Goal: Information Seeking & Learning: Learn about a topic

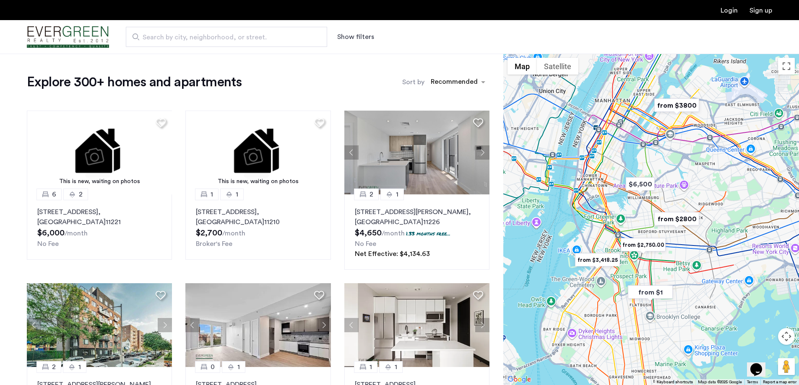
click at [200, 43] on input "Search by city, neighborhood, or street." at bounding box center [226, 37] width 201 height 20
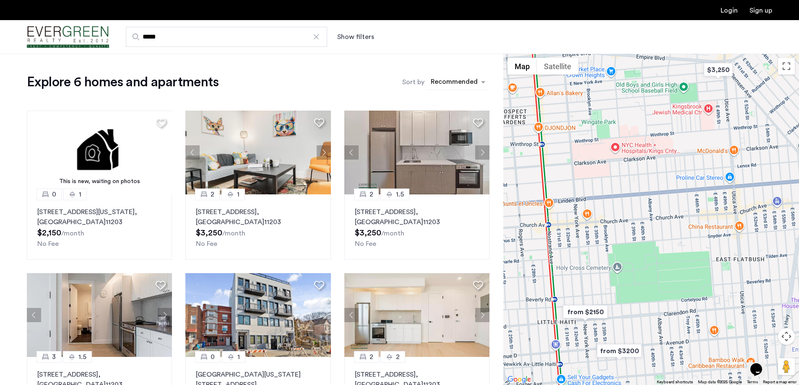
type input "*****"
click at [448, 81] on div "sort-apartment" at bounding box center [453, 83] width 49 height 11
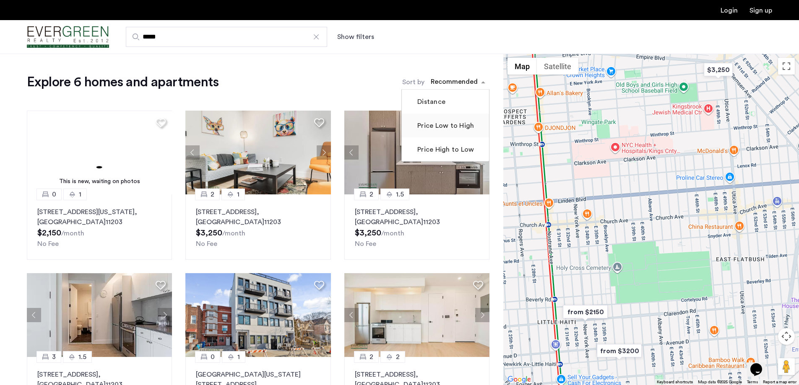
click at [440, 126] on label "Price Low to High" at bounding box center [444, 126] width 58 height 10
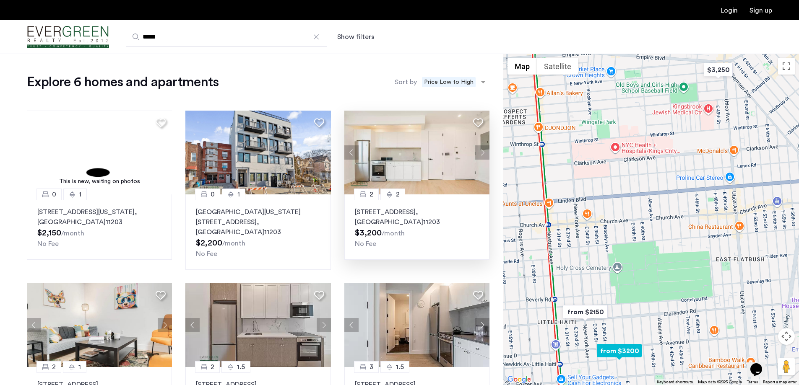
click at [477, 151] on button "Next apartment" at bounding box center [482, 152] width 14 height 14
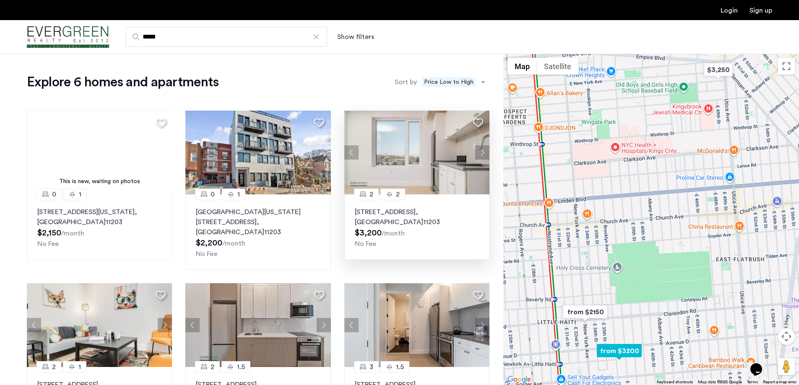
click at [480, 153] on button "Next apartment" at bounding box center [482, 152] width 14 height 14
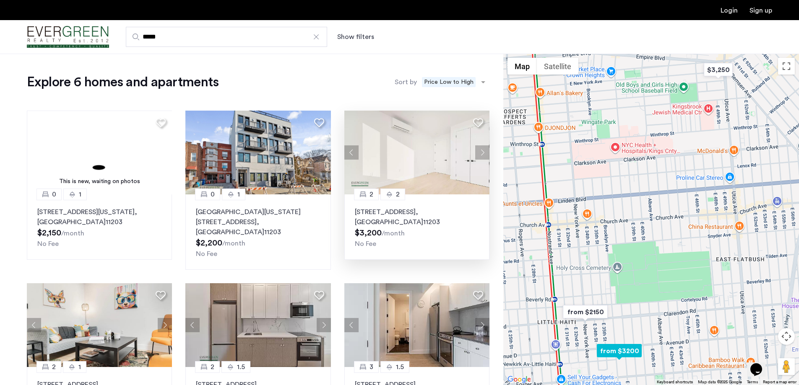
click at [482, 152] on button "Next apartment" at bounding box center [482, 152] width 14 height 14
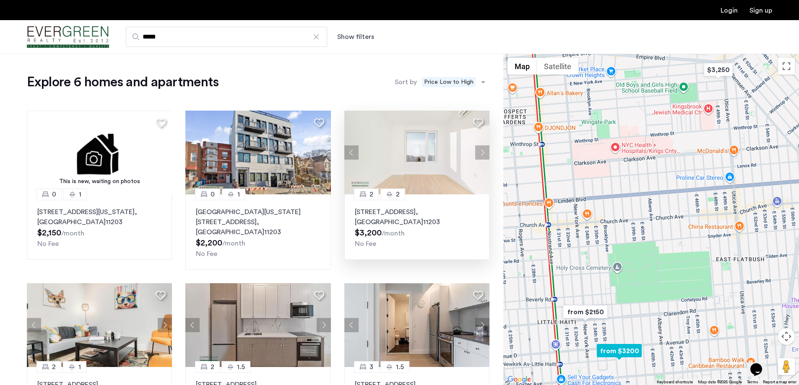
click at [482, 152] on button "Next apartment" at bounding box center [482, 152] width 14 height 14
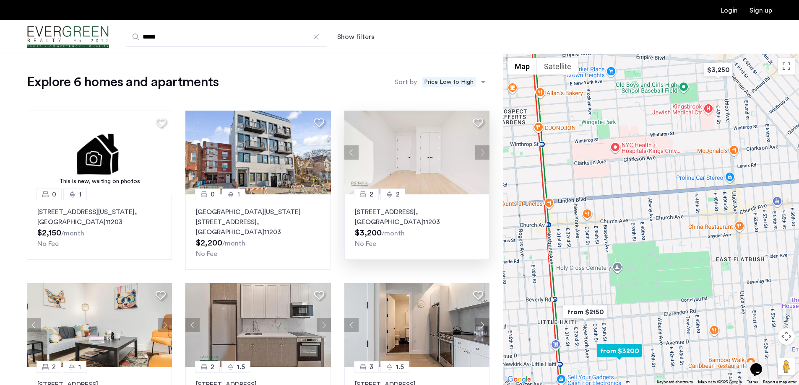
click at [482, 152] on button "Next apartment" at bounding box center [482, 152] width 14 height 14
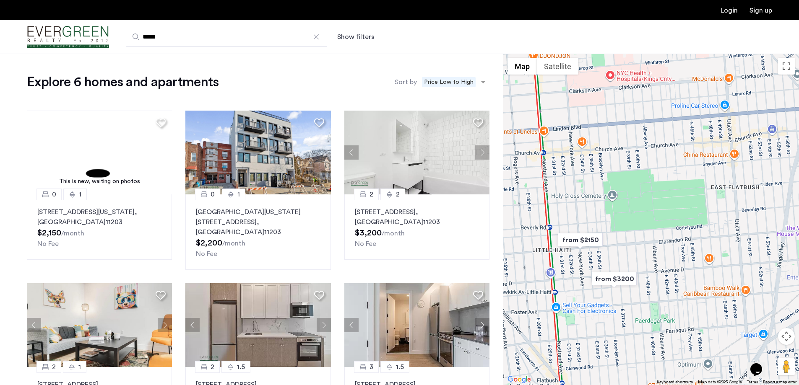
drag, startPoint x: 599, startPoint y: 298, endPoint x: 593, endPoint y: 217, distance: 82.0
click at [593, 217] on div at bounding box center [651, 220] width 296 height 332
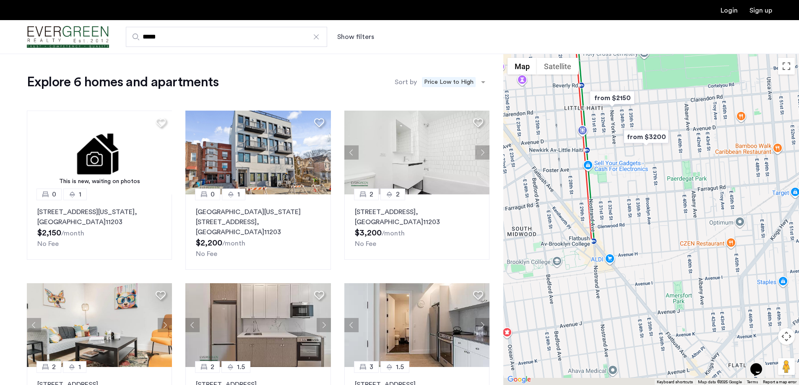
drag, startPoint x: 694, startPoint y: 273, endPoint x: 736, endPoint y: 129, distance: 150.2
click at [736, 129] on div at bounding box center [651, 220] width 296 height 332
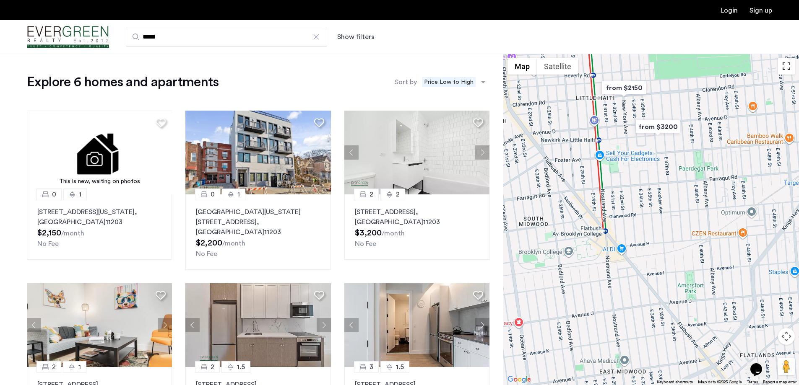
click at [781, 71] on button "Toggle fullscreen view" at bounding box center [786, 66] width 17 height 17
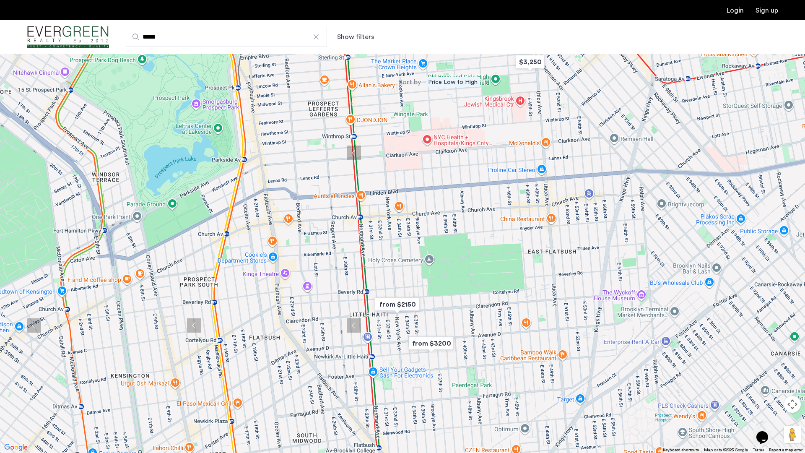
drag, startPoint x: 466, startPoint y: 125, endPoint x: 488, endPoint y: 337, distance: 212.8
click at [488, 337] on div at bounding box center [402, 226] width 805 height 453
click at [396, 301] on img "from $2150" at bounding box center [397, 304] width 52 height 19
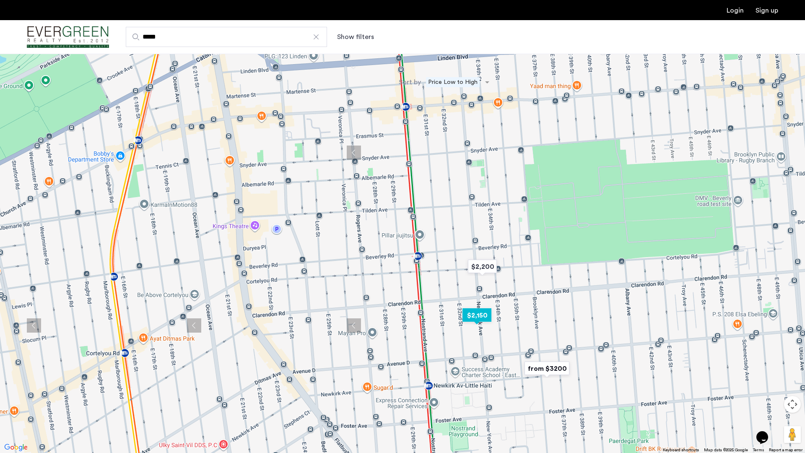
click at [481, 316] on img "$2,150" at bounding box center [477, 315] width 36 height 19
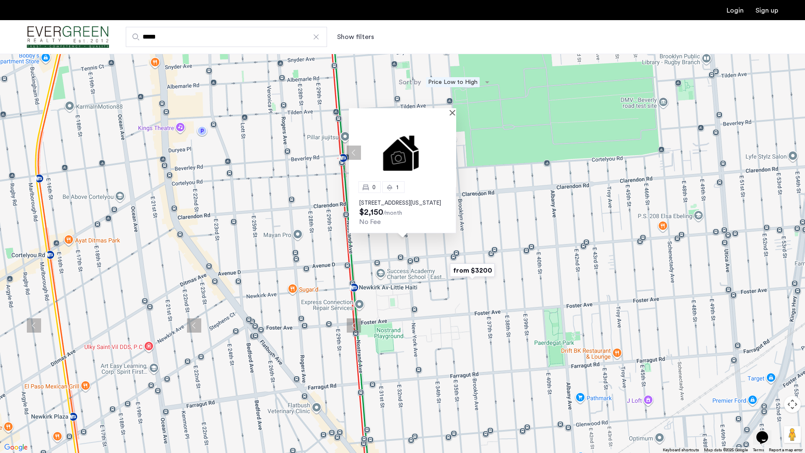
click at [392, 200] on p "1248 New York Ave, Unit 4B, Brooklyn, NY 11203" at bounding box center [402, 203] width 86 height 7
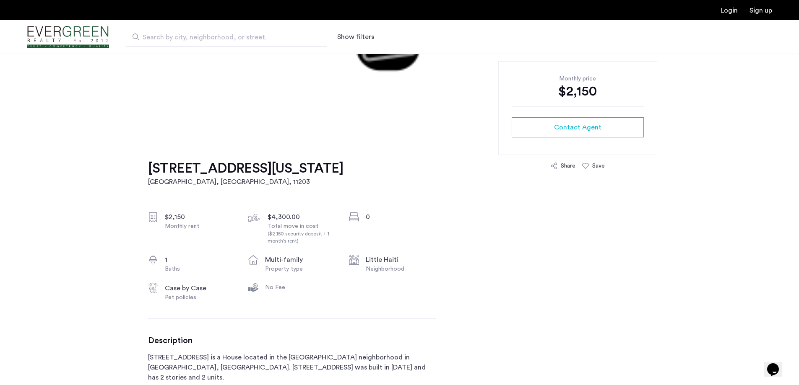
scroll to position [168, 0]
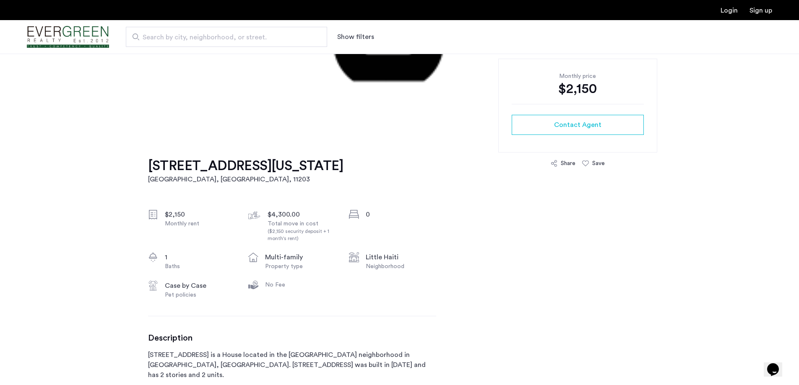
click at [226, 166] on h1 "1248 New York Ave, Unit 4B" at bounding box center [245, 166] width 195 height 17
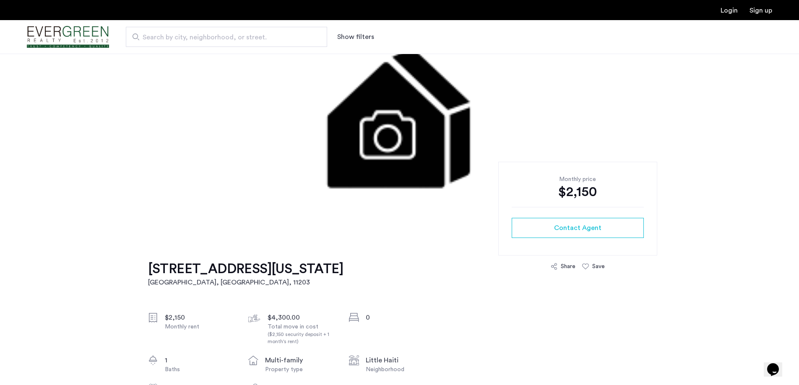
scroll to position [0, 0]
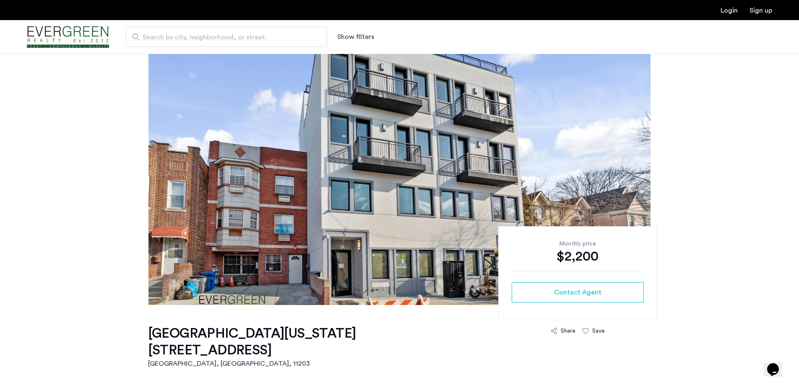
click at [253, 32] on span "Search by city, neighborhood, or street." at bounding box center [223, 37] width 161 height 10
click at [253, 32] on input "Search by city, neighborhood, or street." at bounding box center [226, 37] width 201 height 20
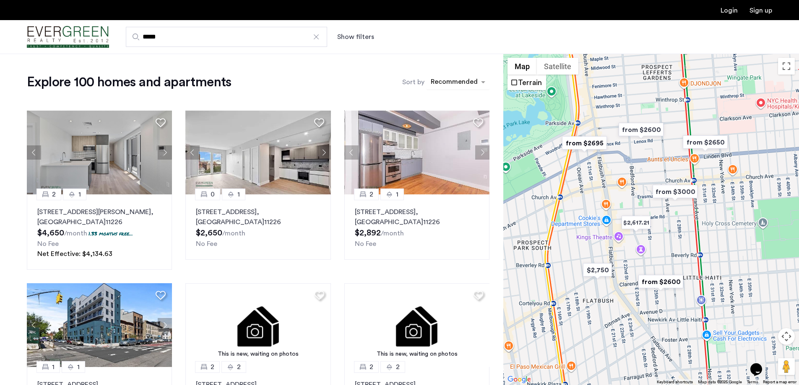
type input "*****"
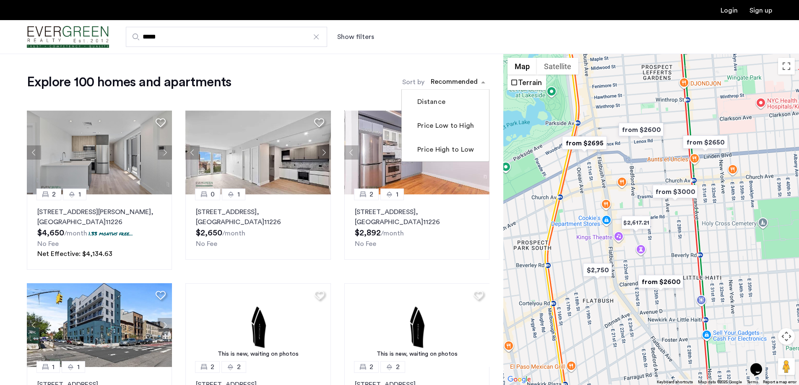
click at [447, 80] on div "sort-apartment" at bounding box center [453, 83] width 49 height 11
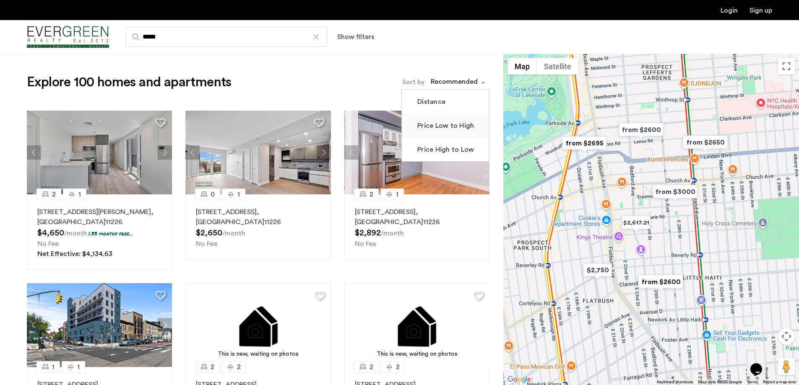
click at [443, 126] on label "Price Low to High" at bounding box center [444, 126] width 58 height 10
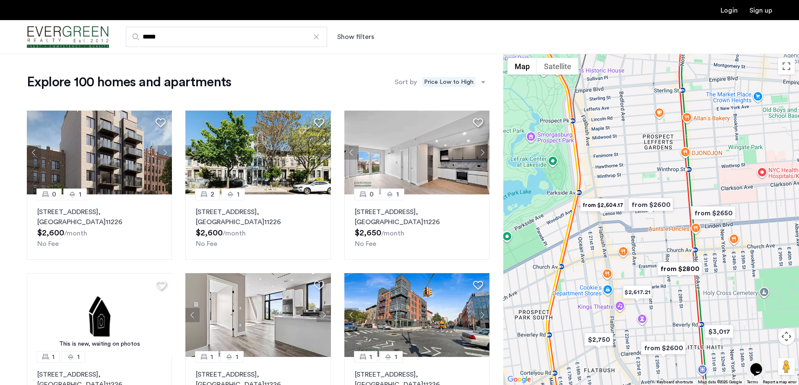
drag, startPoint x: 556, startPoint y: 278, endPoint x: 557, endPoint y: 349, distance: 70.9
click at [557, 349] on div at bounding box center [651, 220] width 296 height 332
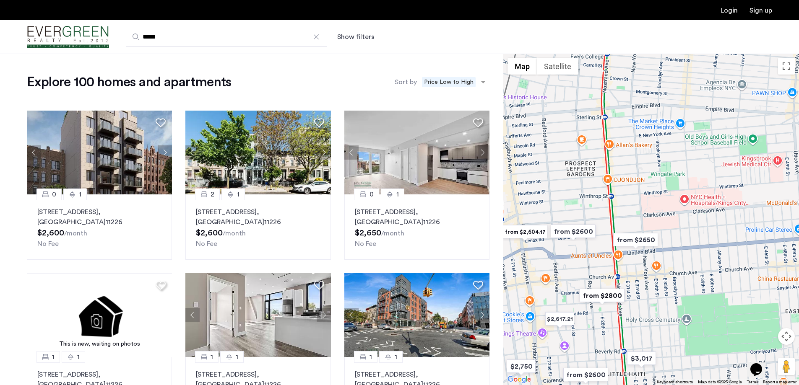
drag, startPoint x: 711, startPoint y: 178, endPoint x: 606, endPoint y: 205, distance: 108.8
click at [606, 205] on div at bounding box center [651, 220] width 296 height 332
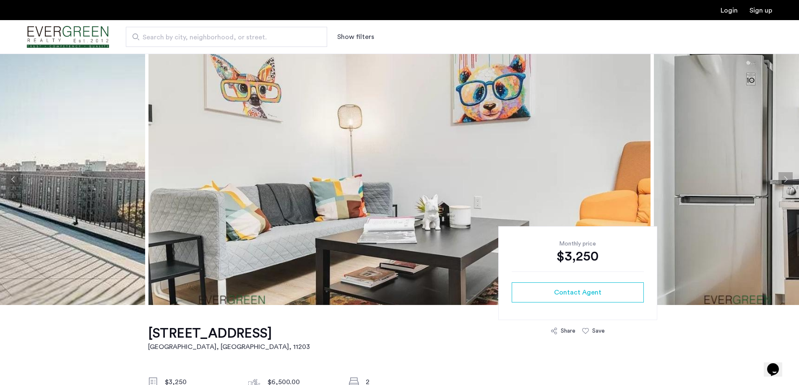
click at [783, 180] on button "Next apartment" at bounding box center [785, 179] width 14 height 14
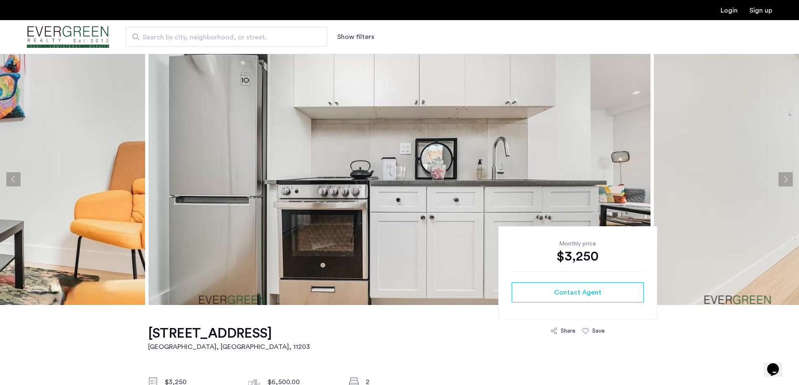
click at [783, 180] on button "Next apartment" at bounding box center [785, 179] width 14 height 14
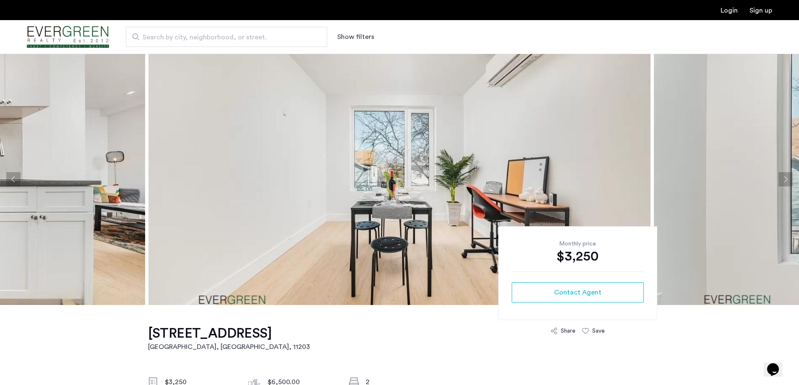
click at [783, 180] on button "Next apartment" at bounding box center [785, 179] width 14 height 14
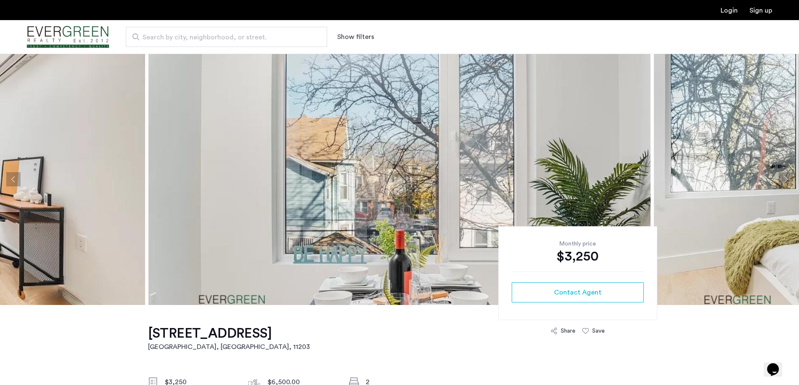
click at [783, 180] on button "Next apartment" at bounding box center [785, 179] width 14 height 14
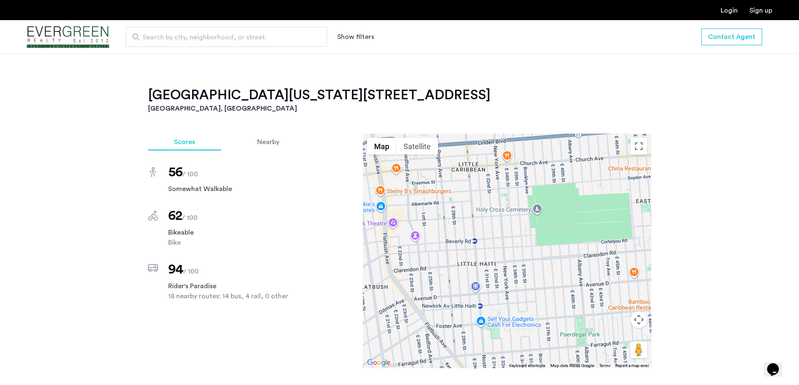
scroll to position [461, 0]
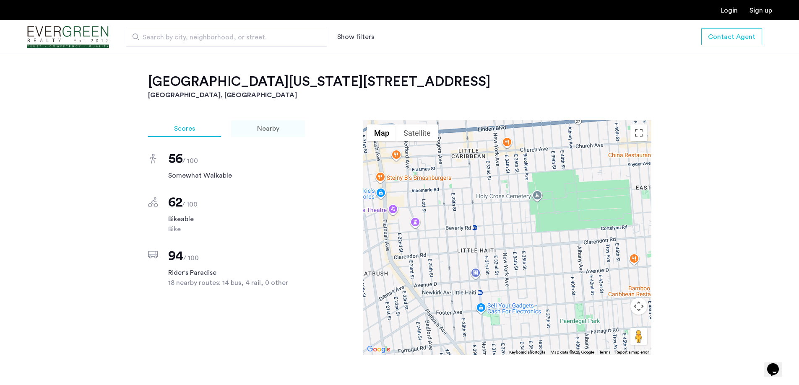
click at [270, 125] on span "Nearby" at bounding box center [268, 128] width 22 height 7
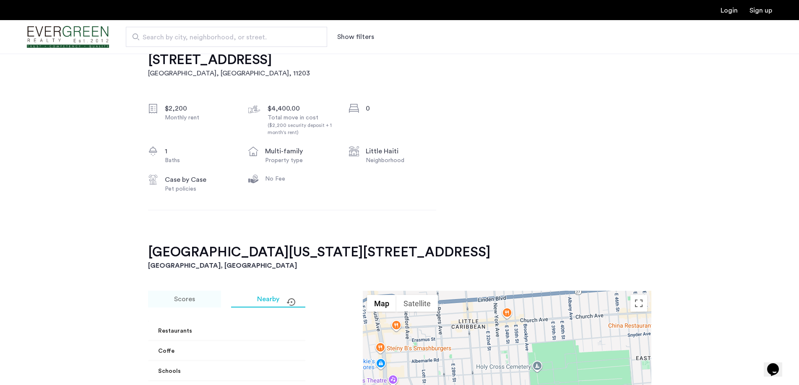
scroll to position [293, 0]
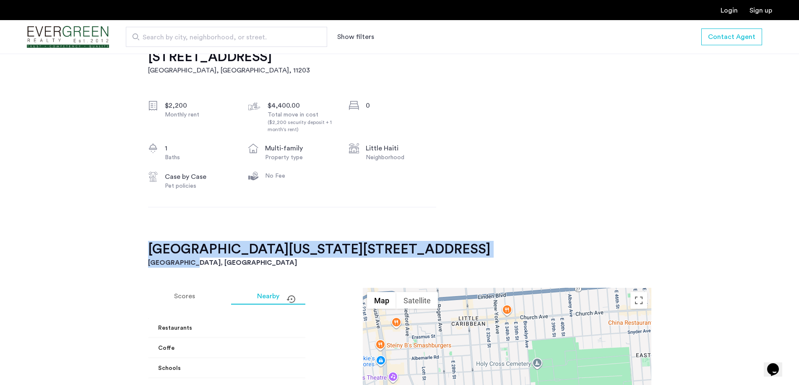
drag, startPoint x: 205, startPoint y: 249, endPoint x: 136, endPoint y: 225, distance: 73.2
copy div "1181 New York Avenue, Unit 5 Brooklyn, NY"
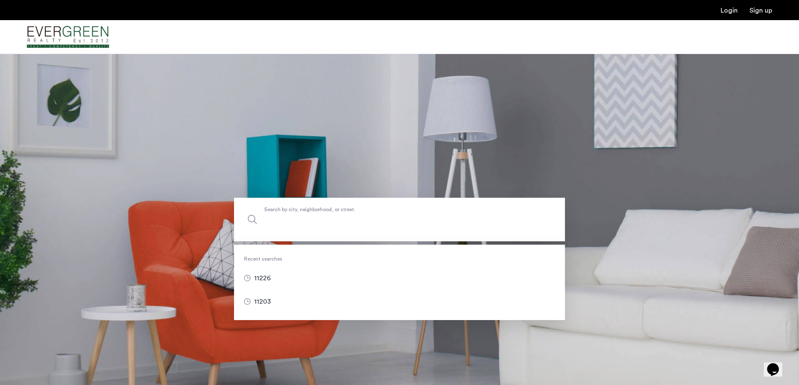
click at [316, 229] on input "Search by city, neighborhood, or street." at bounding box center [399, 220] width 331 height 44
type input "*****"
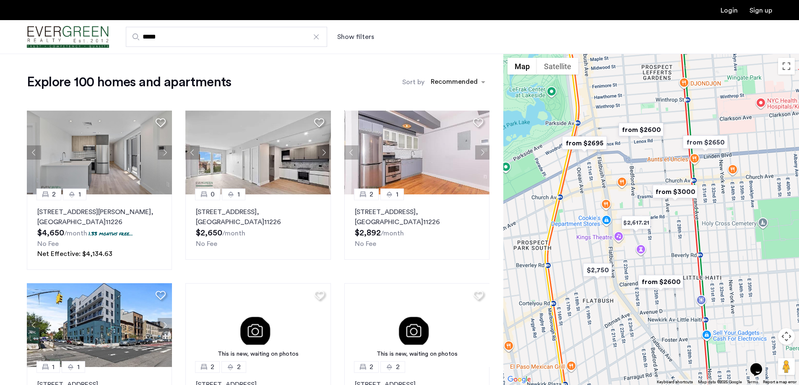
click at [344, 34] on button "Show filters" at bounding box center [355, 37] width 37 height 10
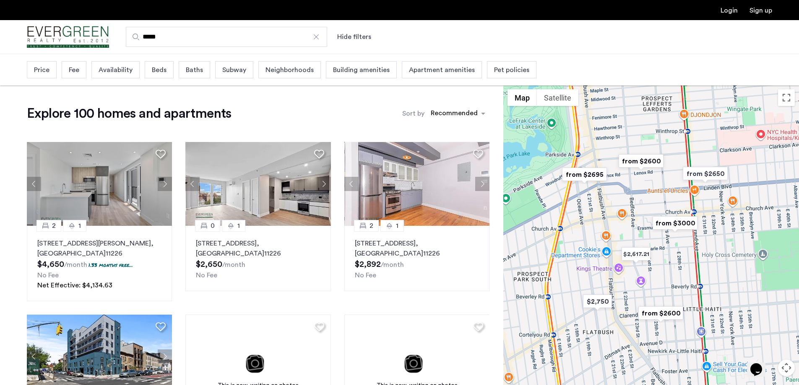
click at [51, 71] on div "Price" at bounding box center [42, 69] width 30 height 17
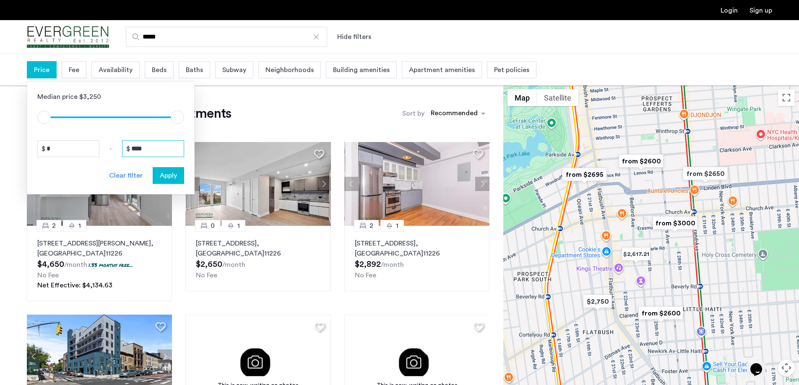
drag, startPoint x: 154, startPoint y: 149, endPoint x: 122, endPoint y: 148, distance: 32.3
click at [122, 148] on div "* - ****" at bounding box center [110, 148] width 147 height 17
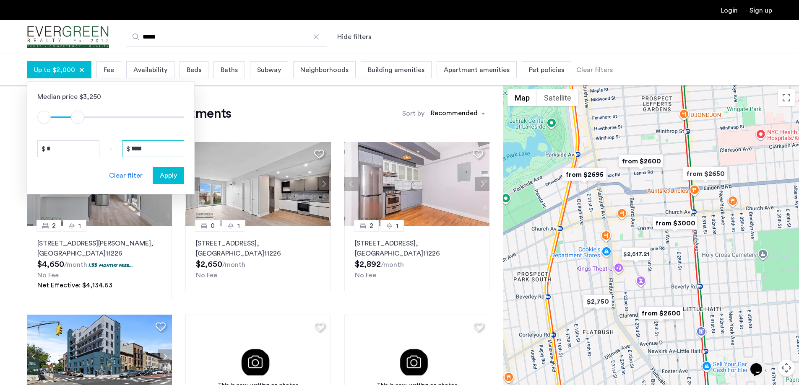
type input "****"
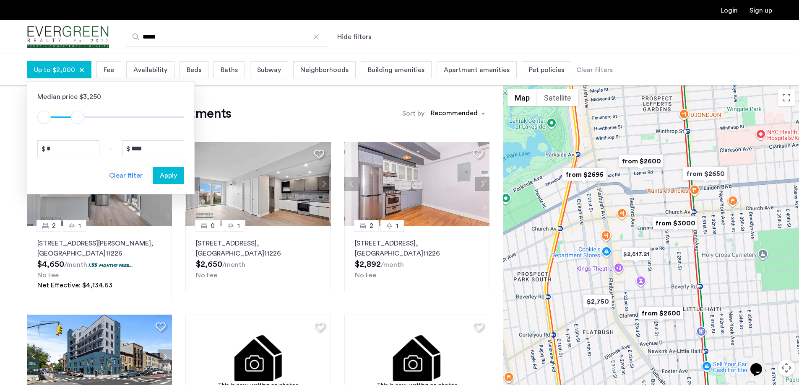
click at [174, 178] on span "Apply" at bounding box center [168, 176] width 17 height 10
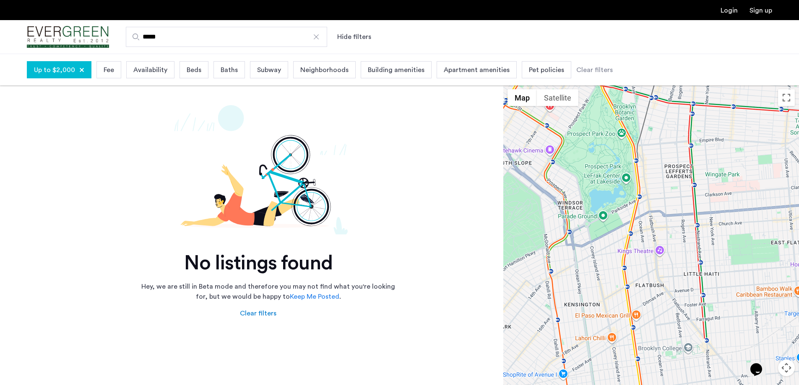
click at [51, 70] on span "Up to $2,000" at bounding box center [54, 70] width 41 height 10
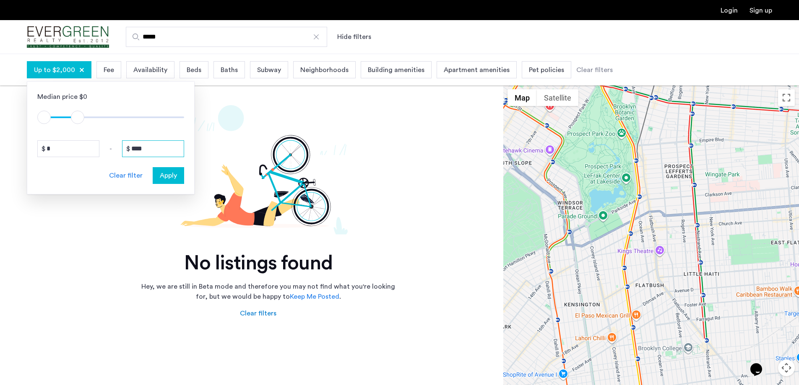
click at [135, 150] on input "****" at bounding box center [153, 148] width 62 height 17
type input "****"
click at [175, 176] on span "Apply" at bounding box center [168, 176] width 17 height 10
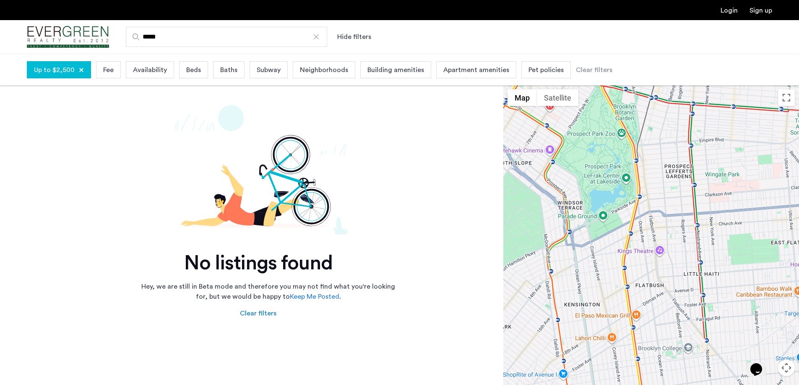
click at [80, 70] on div at bounding box center [81, 69] width 5 height 5
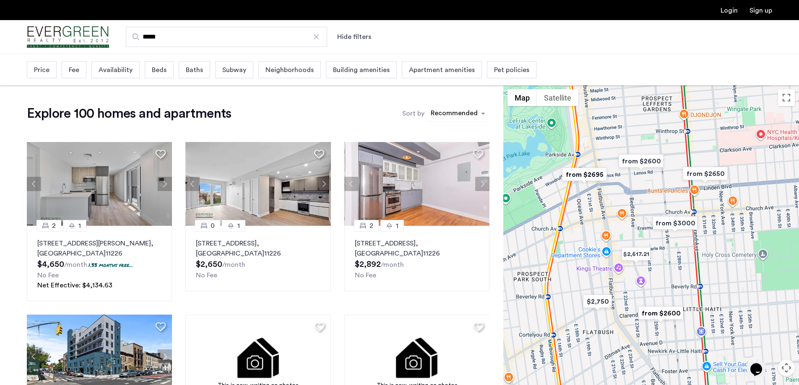
click at [461, 116] on div "sort-apartment" at bounding box center [453, 114] width 49 height 11
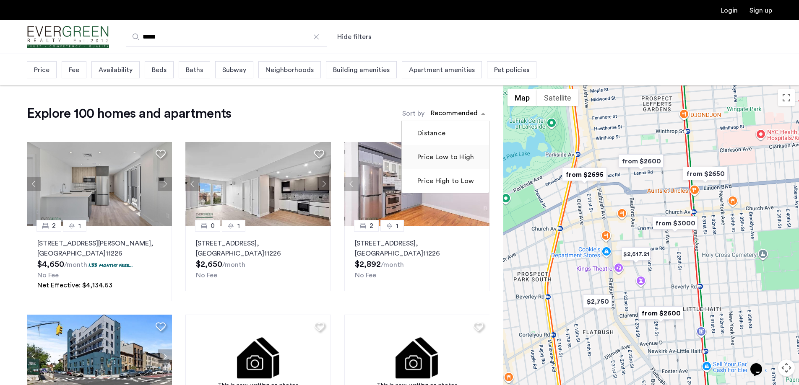
click at [433, 157] on label "Price Low to High" at bounding box center [444, 157] width 58 height 10
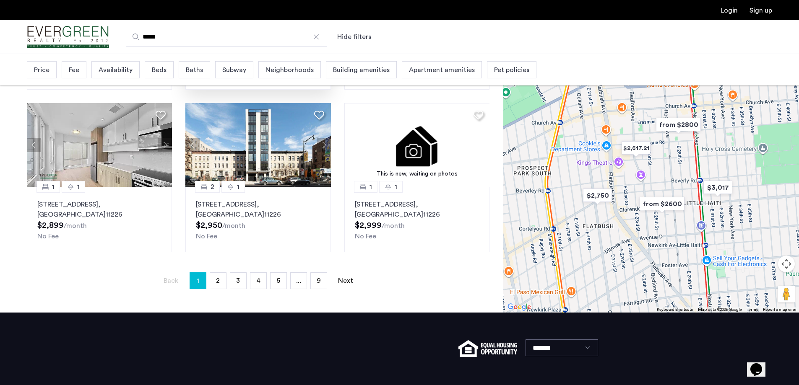
scroll to position [545, 0]
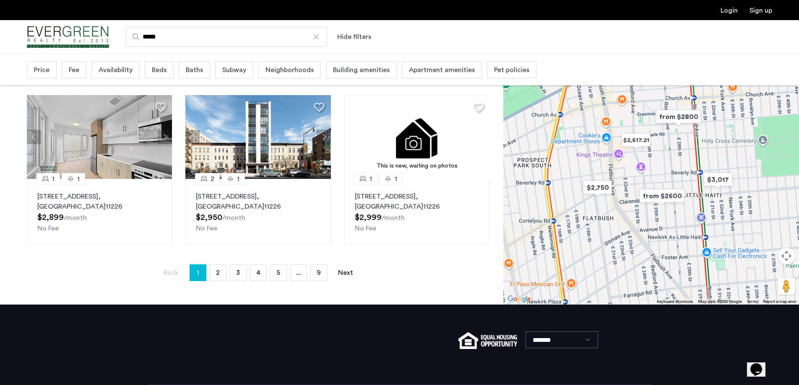
drag, startPoint x: 152, startPoint y: 35, endPoint x: 194, endPoint y: 37, distance: 42.8
click at [194, 37] on input "*****" at bounding box center [226, 37] width 201 height 20
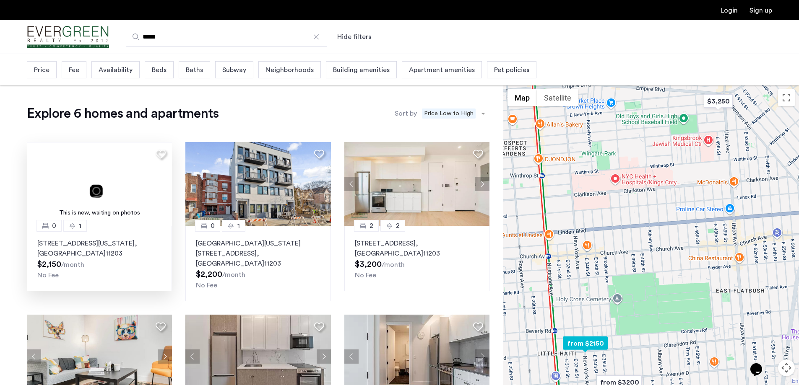
type input "*****"
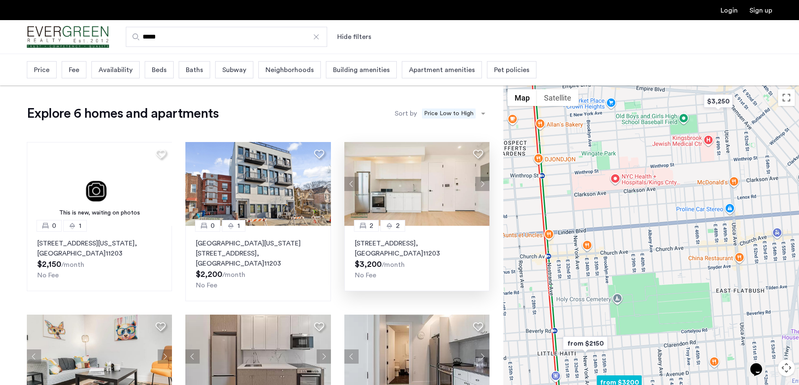
click at [480, 187] on button "Next apartment" at bounding box center [482, 184] width 14 height 14
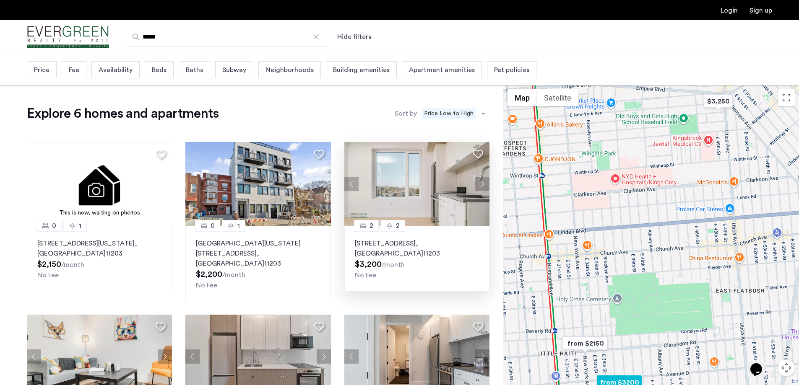
click at [483, 184] on button "Next apartment" at bounding box center [482, 184] width 14 height 14
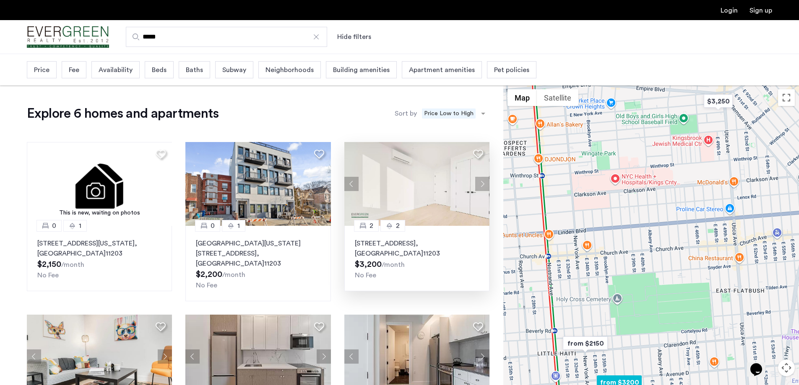
click at [483, 184] on button "Next apartment" at bounding box center [482, 184] width 14 height 14
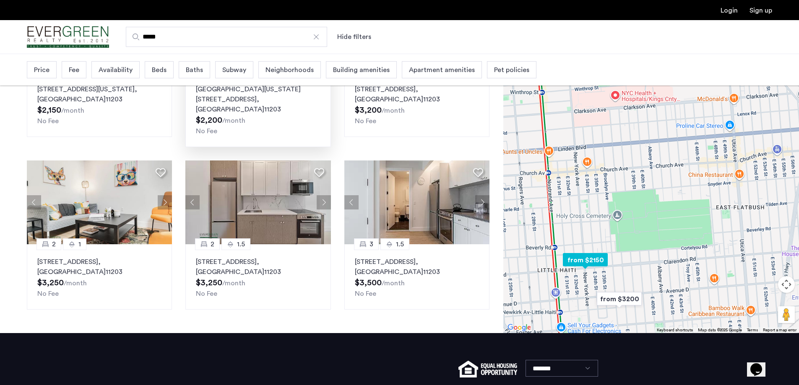
scroll to position [214, 0]
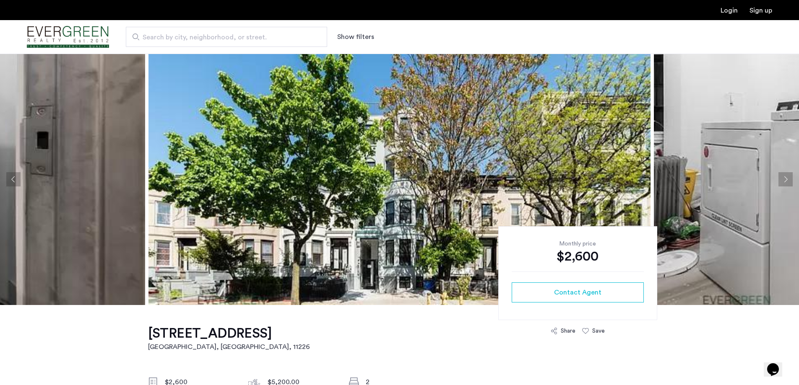
click at [783, 179] on button "Next apartment" at bounding box center [785, 179] width 14 height 14
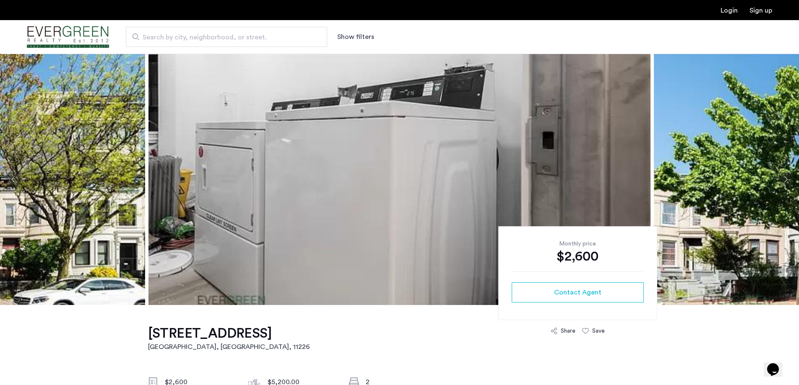
click at [783, 179] on button "Next apartment" at bounding box center [785, 179] width 14 height 14
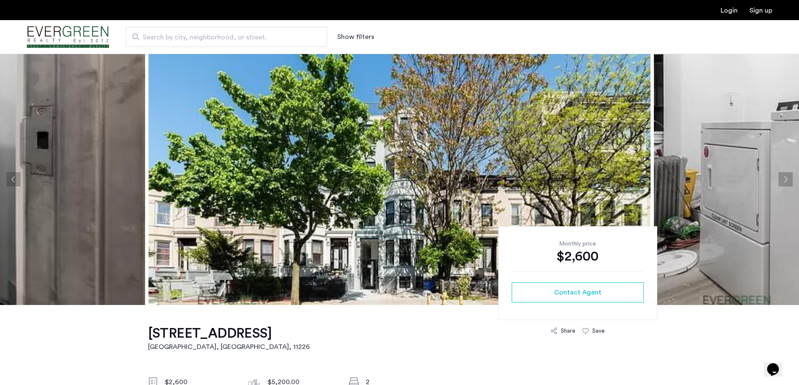
click at [783, 179] on button "Next apartment" at bounding box center [785, 179] width 14 height 14
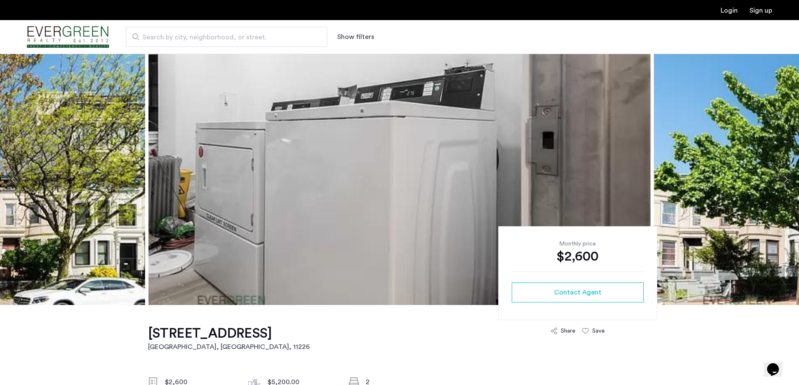
click at [783, 179] on button "Next apartment" at bounding box center [785, 179] width 14 height 14
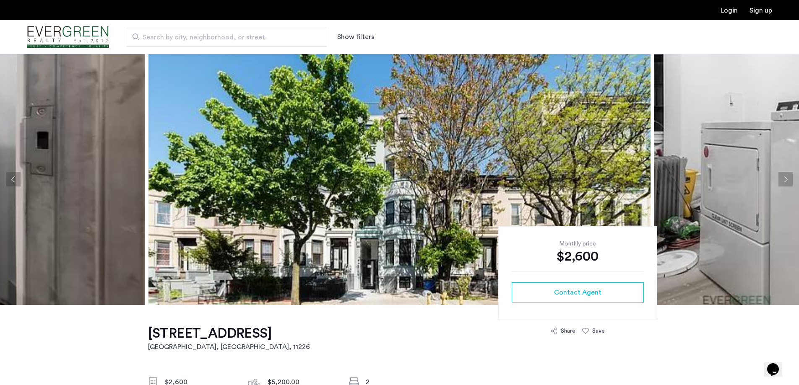
click at [783, 179] on button "Next apartment" at bounding box center [785, 179] width 14 height 14
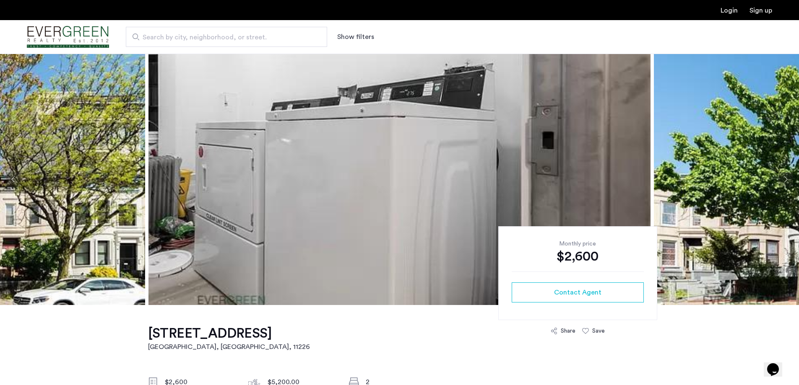
click at [783, 179] on button "Next apartment" at bounding box center [785, 179] width 14 height 14
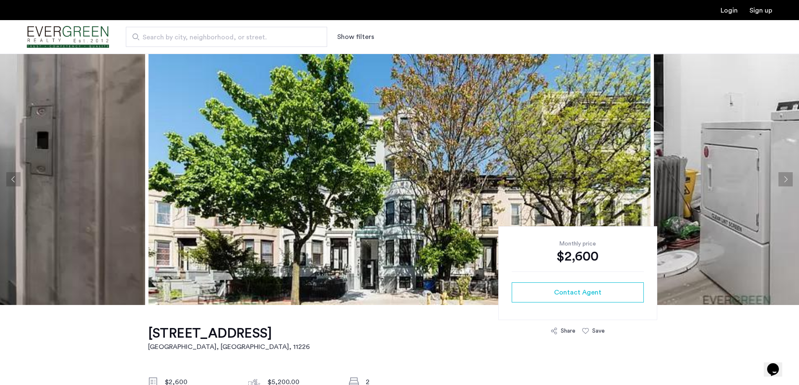
click at [783, 179] on button "Next apartment" at bounding box center [785, 179] width 14 height 14
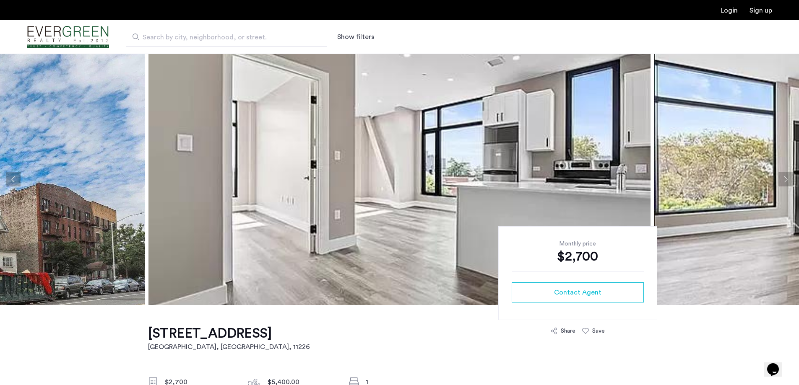
click at [784, 181] on button "Next apartment" at bounding box center [785, 179] width 14 height 14
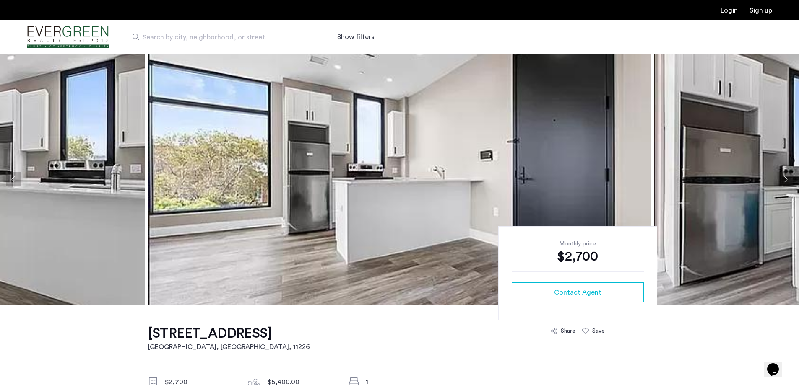
click at [784, 180] on button "Next apartment" at bounding box center [785, 179] width 14 height 14
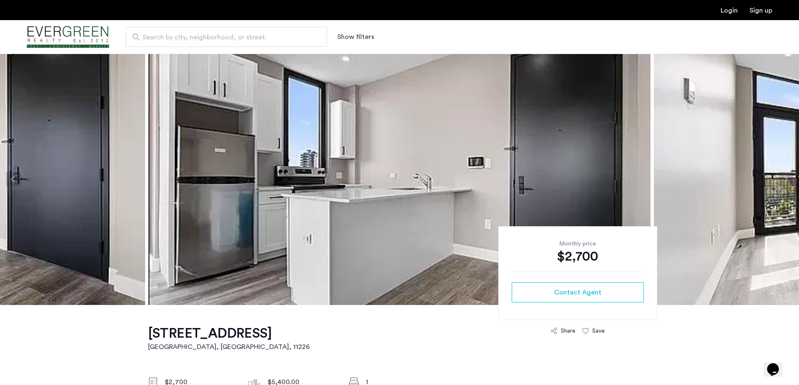
click at [784, 179] on button "Next apartment" at bounding box center [785, 179] width 14 height 14
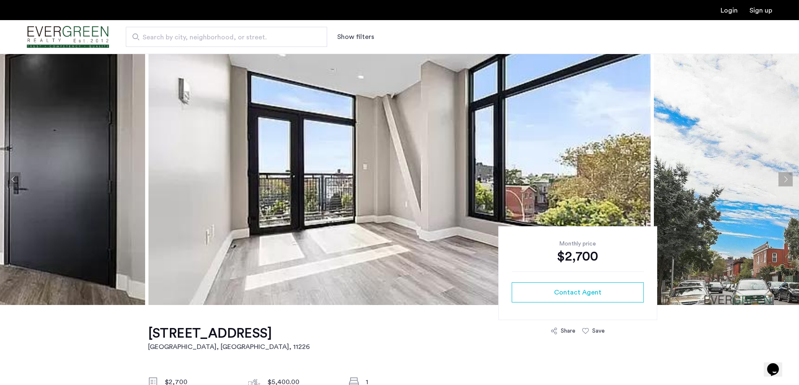
click at [787, 176] on button "Next apartment" at bounding box center [785, 179] width 14 height 14
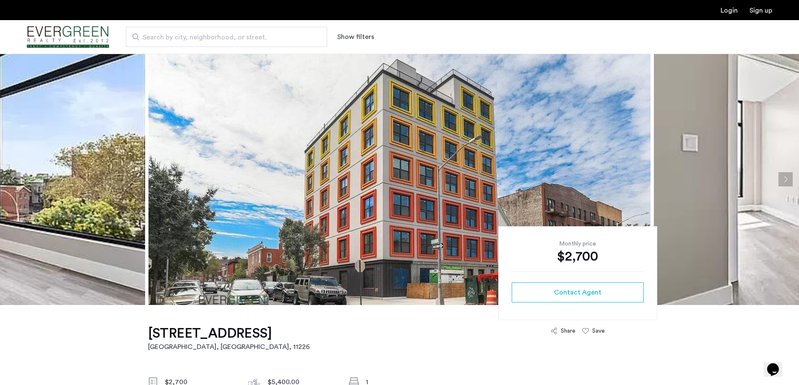
click at [780, 179] on button "Next apartment" at bounding box center [785, 179] width 14 height 14
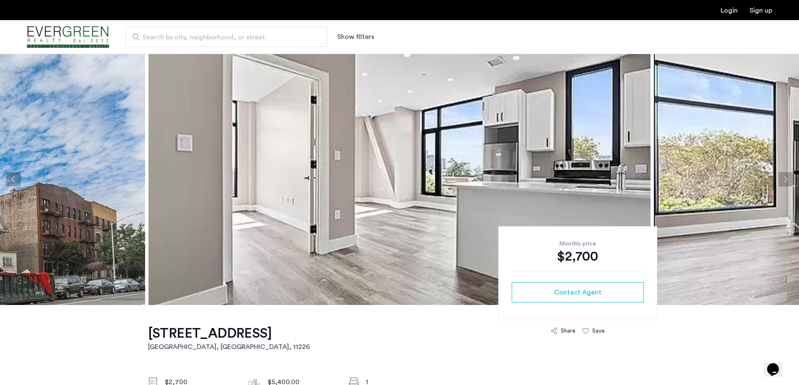
click at [783, 179] on button "Next apartment" at bounding box center [785, 179] width 14 height 14
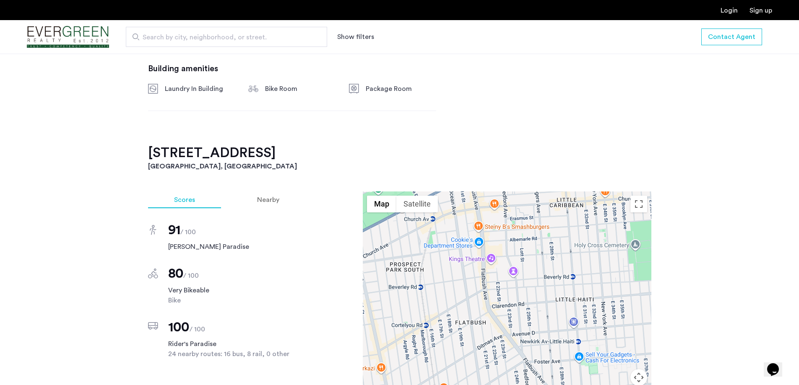
scroll to position [671, 0]
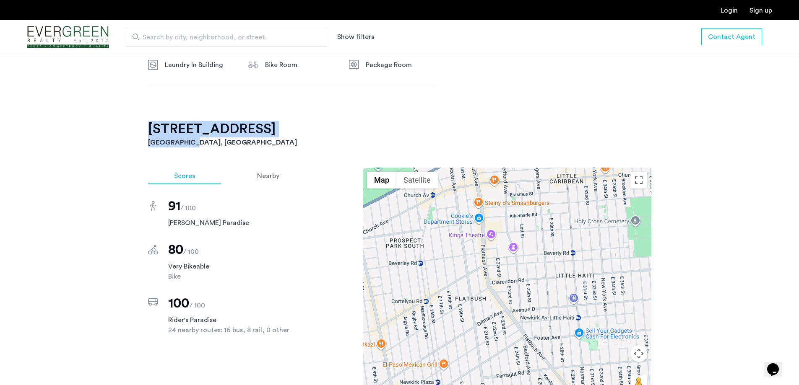
drag, startPoint x: 187, startPoint y: 130, endPoint x: 143, endPoint y: 114, distance: 47.1
click at [143, 114] on div "[STREET_ADDRESS] $2,700 Monthly rent $5,400.00 Total move in cost ($2,700 secur…" at bounding box center [399, 151] width 528 height 1035
copy div "[STREET_ADDRESS]"
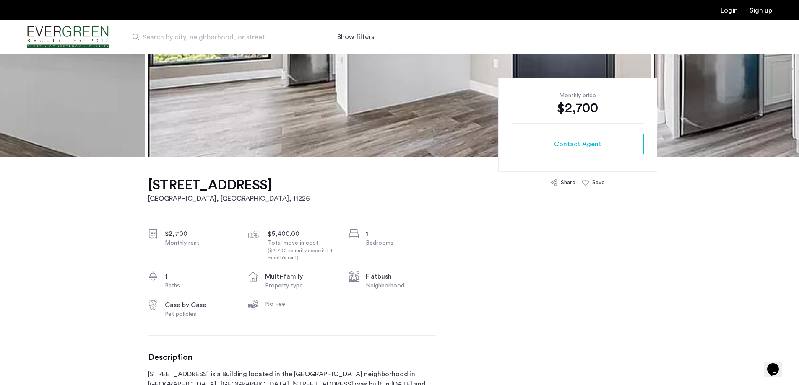
scroll to position [0, 0]
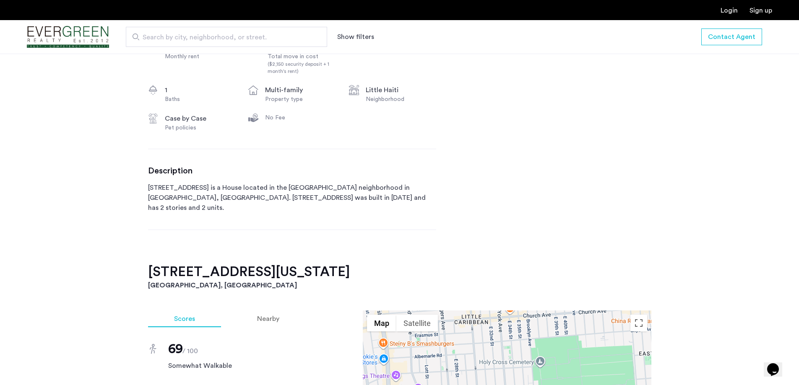
scroll to position [335, 0]
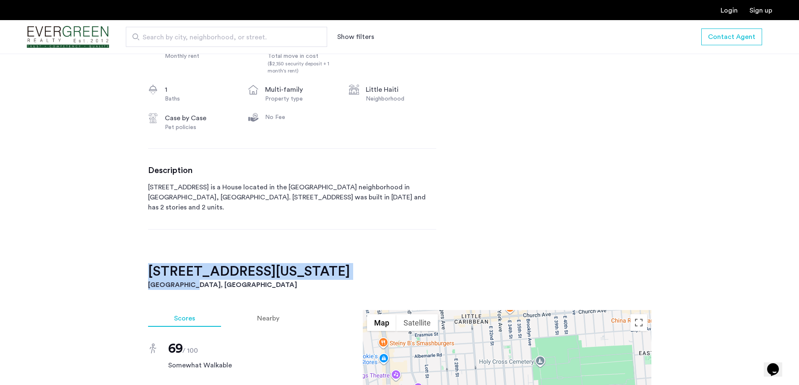
drag, startPoint x: 189, startPoint y: 285, endPoint x: 142, endPoint y: 269, distance: 49.3
click at [142, 269] on div "[STREET_ADDRESS][US_STATE] $2,150 Monthly rent $4,300.00 Total move in cost ($2…" at bounding box center [399, 391] width 528 height 842
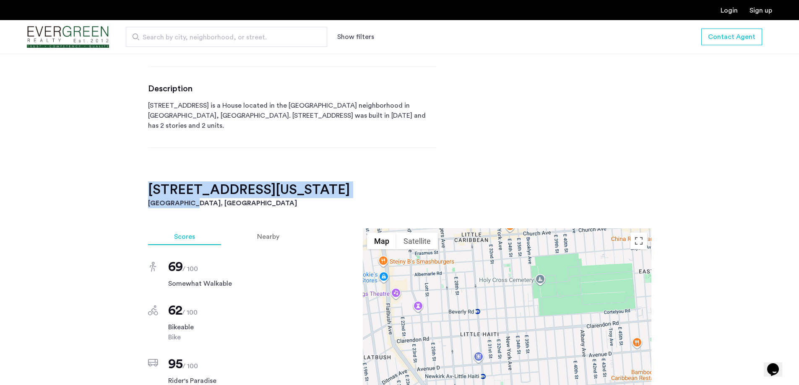
scroll to position [629, 0]
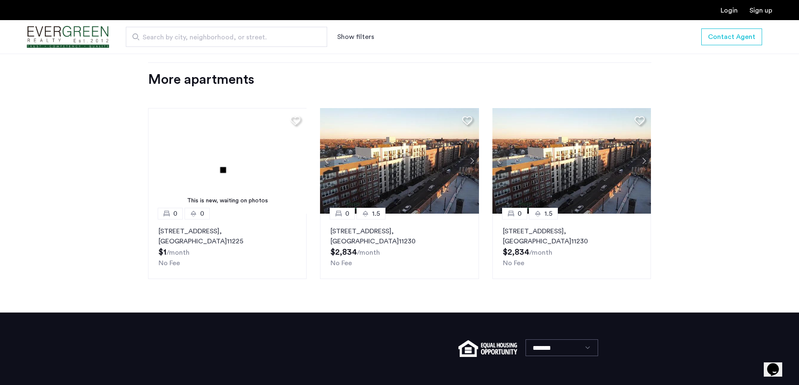
scroll to position [796, 0]
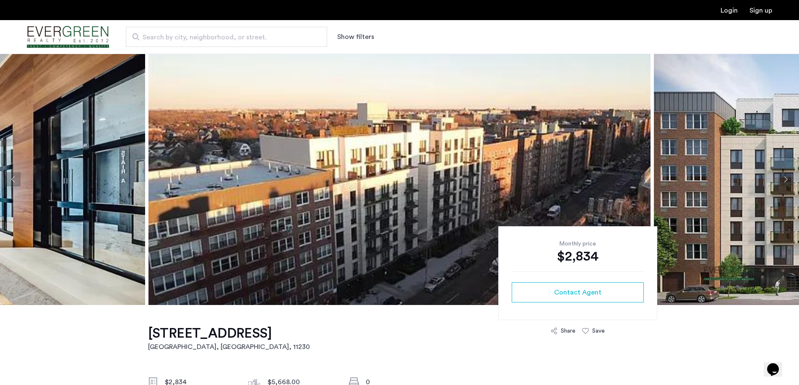
click at [788, 183] on button "Next apartment" at bounding box center [785, 179] width 14 height 14
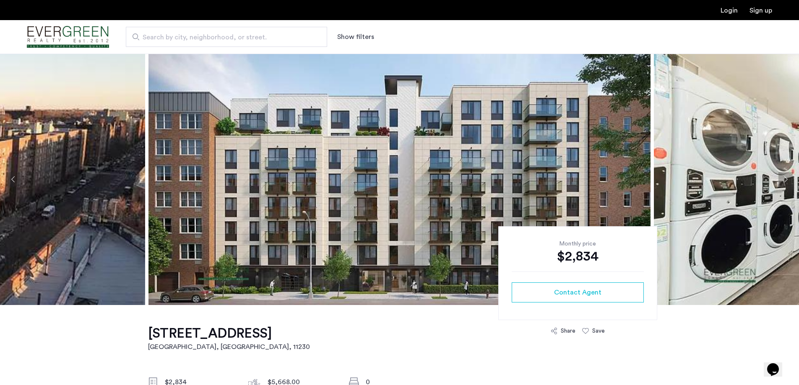
click at [788, 183] on button "Next apartment" at bounding box center [785, 179] width 14 height 14
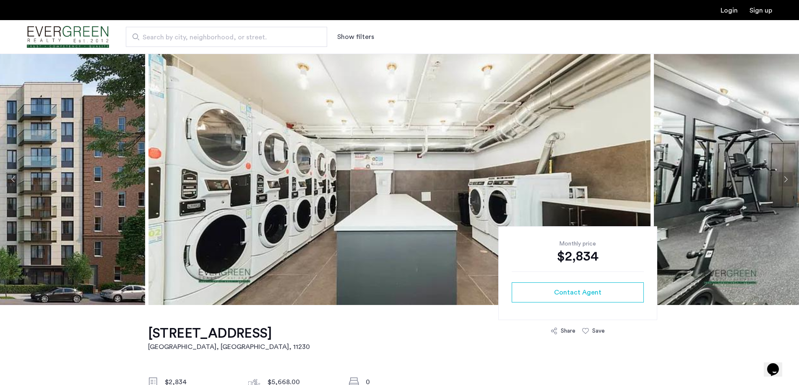
click at [787, 183] on button "Next apartment" at bounding box center [785, 179] width 14 height 14
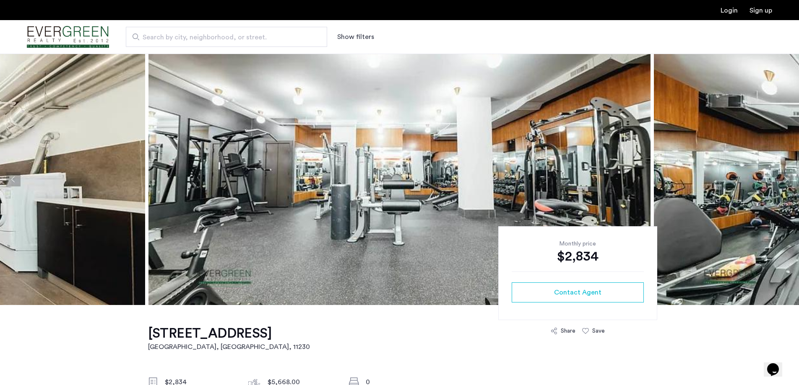
click at [787, 183] on button "Next apartment" at bounding box center [785, 179] width 14 height 14
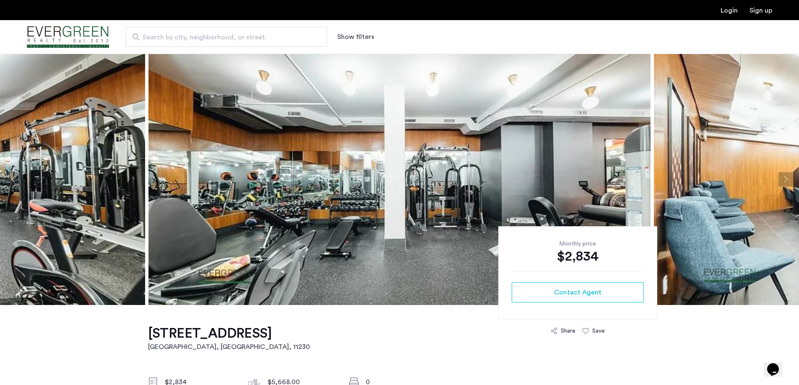
click at [787, 183] on button "Next apartment" at bounding box center [785, 179] width 14 height 14
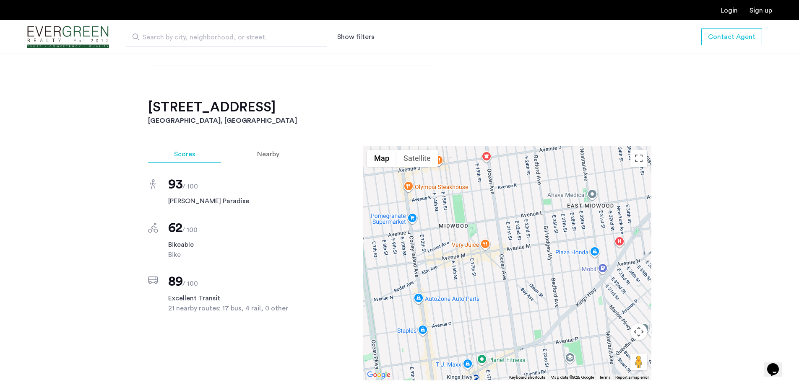
scroll to position [1048, 0]
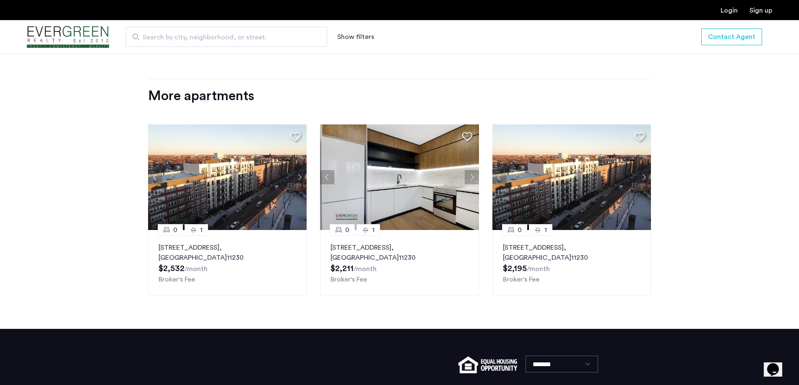
click at [645, 177] on button "Next apartment" at bounding box center [643, 177] width 14 height 14
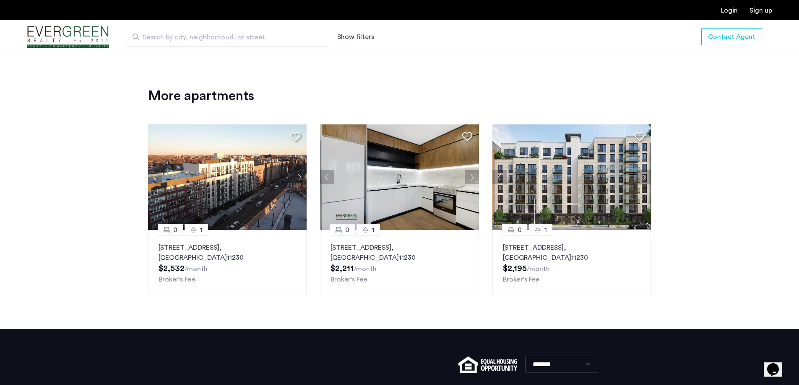
click at [641, 177] on button "Next apartment" at bounding box center [643, 177] width 14 height 14
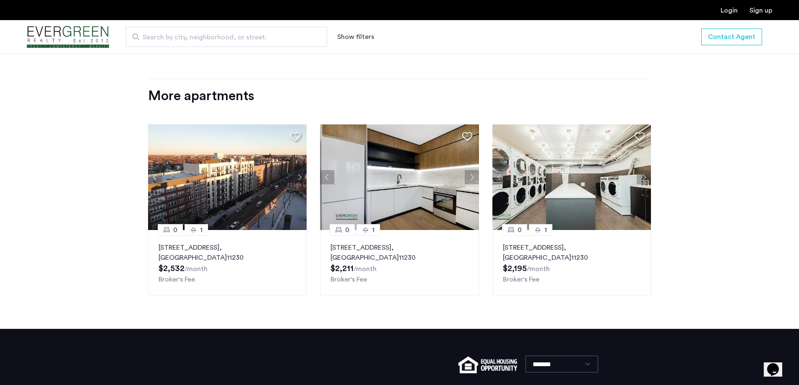
click at [643, 177] on button "Next apartment" at bounding box center [643, 177] width 14 height 14
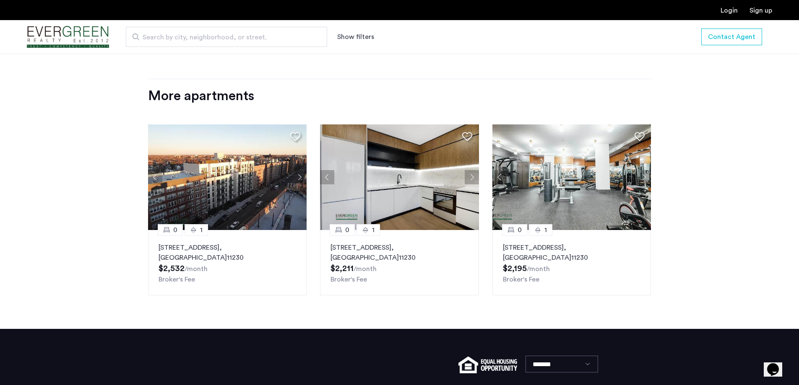
click at [471, 176] on button "Next apartment" at bounding box center [471, 177] width 14 height 14
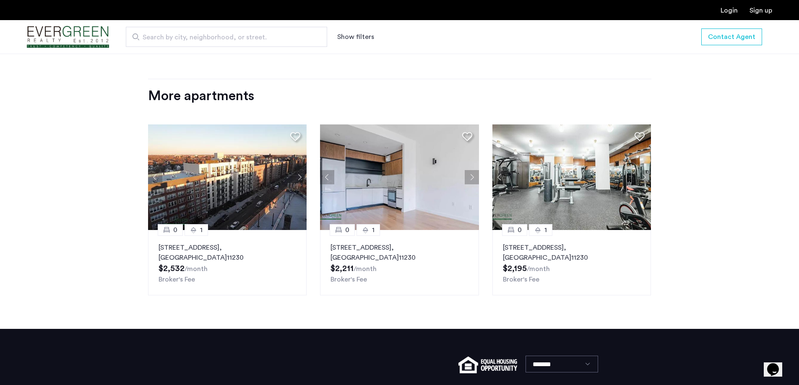
click at [471, 176] on button "Next apartment" at bounding box center [471, 177] width 14 height 14
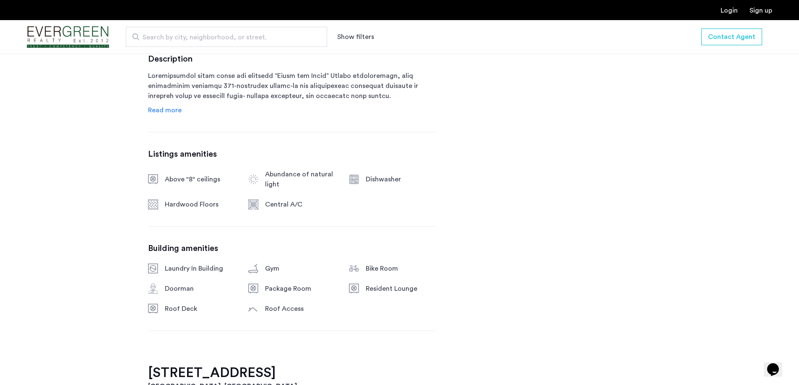
scroll to position [484, 0]
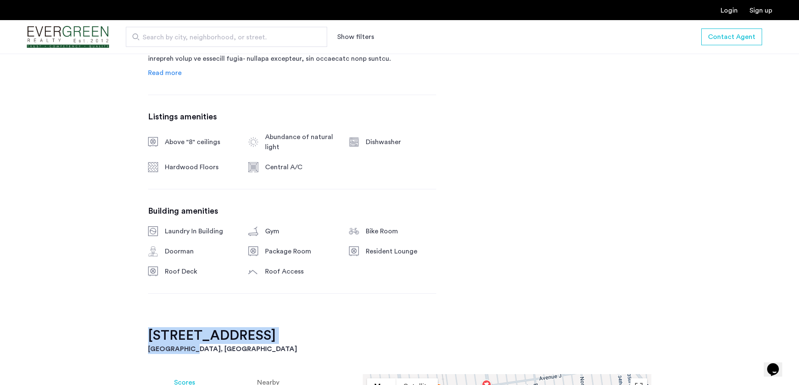
drag, startPoint x: 200, startPoint y: 349, endPoint x: 145, endPoint y: 334, distance: 57.8
click at [145, 334] on div "1825 Ocean Avenue, Unit 1E Brooklyn, NY , 11230 $2,834 Monthly rent $5,668.00 T…" at bounding box center [399, 343] width 528 height 1045
copy div "1825 Ocean Avenue, Unit 1E Brooklyn, NY"
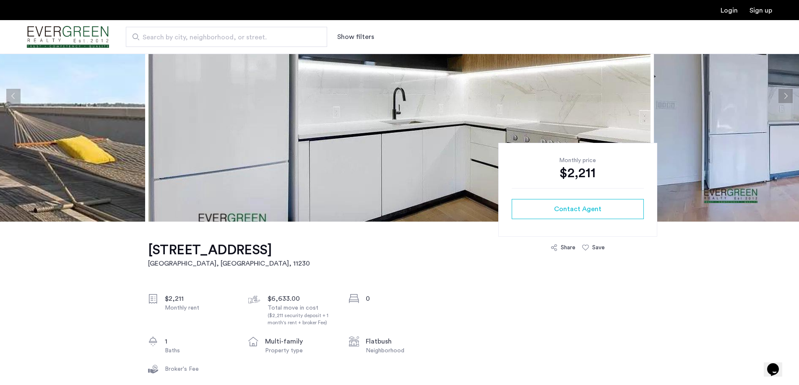
scroll to position [84, 0]
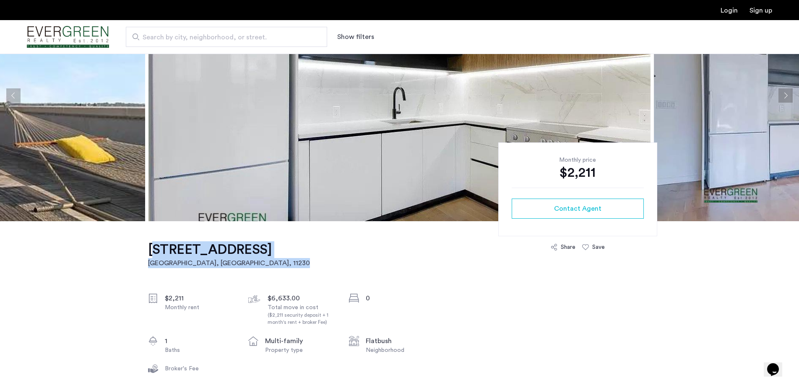
drag, startPoint x: 202, startPoint y: 266, endPoint x: 150, endPoint y: 250, distance: 54.5
copy link "[STREET_ADDRESS]"
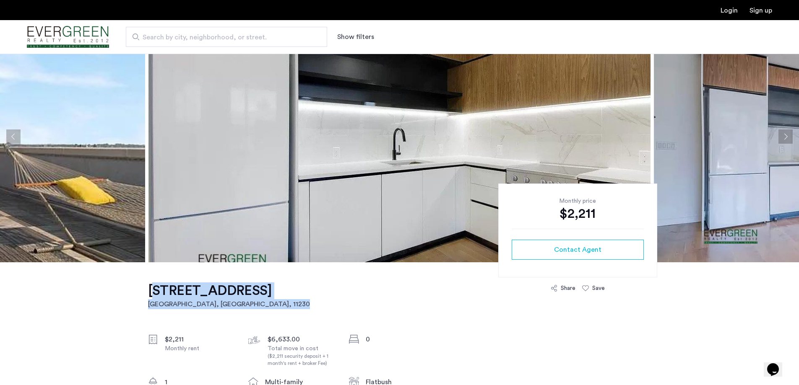
scroll to position [0, 0]
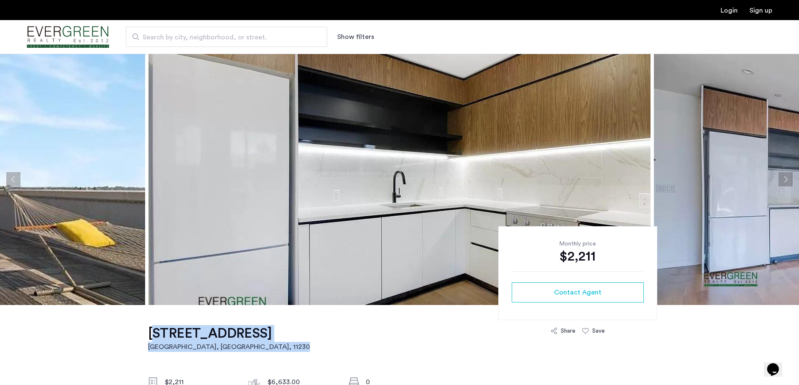
click at [786, 182] on button "Next apartment" at bounding box center [785, 179] width 14 height 14
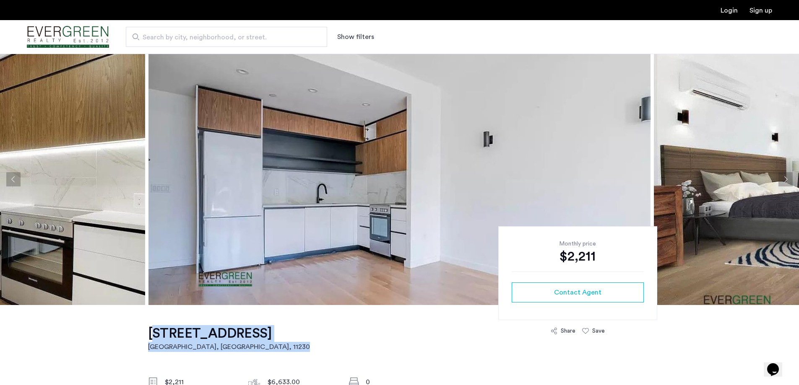
click at [786, 180] on button "Next apartment" at bounding box center [785, 179] width 14 height 14
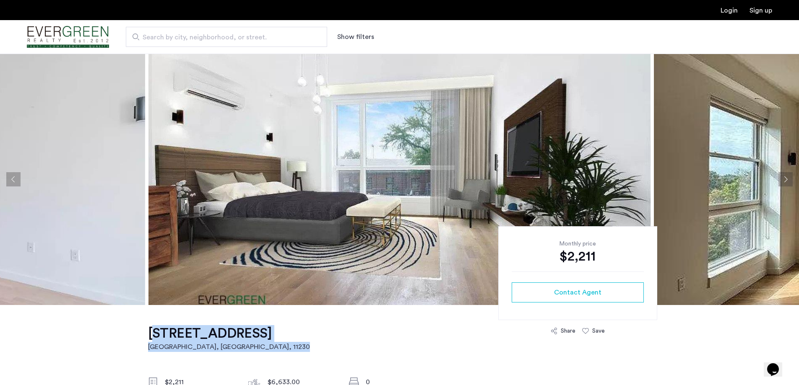
click at [786, 180] on button "Next apartment" at bounding box center [785, 179] width 14 height 14
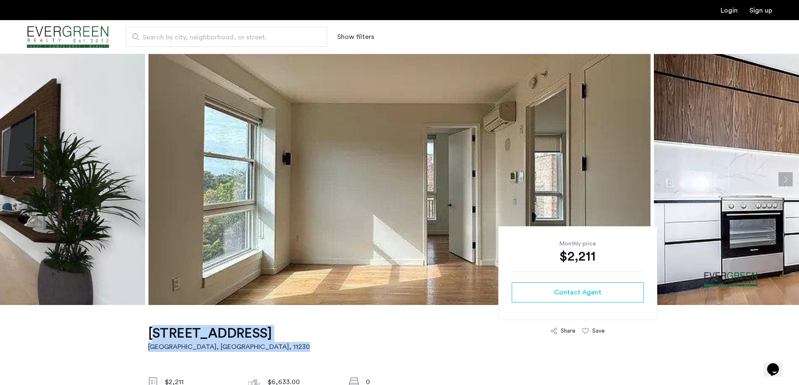
click at [786, 181] on button "Next apartment" at bounding box center [785, 179] width 14 height 14
